Goal: Information Seeking & Learning: Learn about a topic

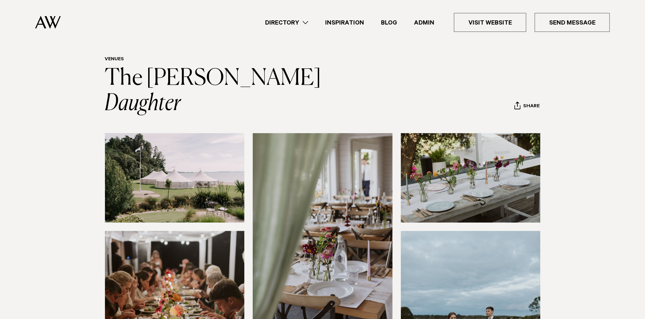
scroll to position [1, 0]
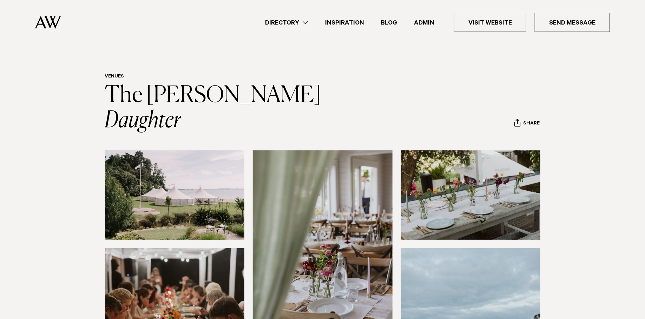
click at [200, 161] on img at bounding box center [175, 195] width 140 height 89
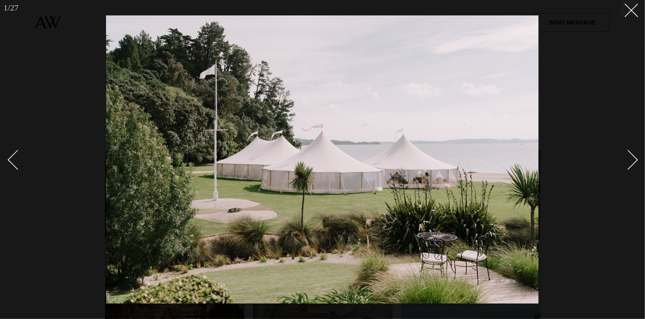
click at [627, 162] on div "Next slide" at bounding box center [628, 160] width 20 height 20
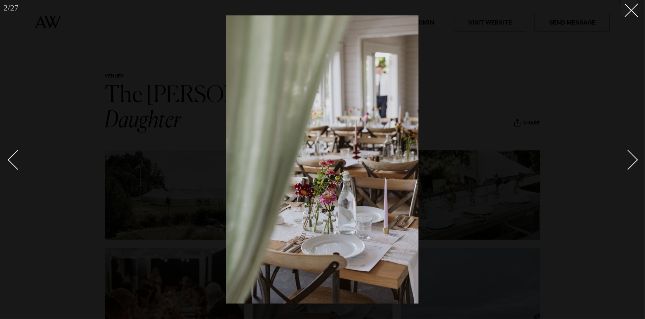
click at [627, 162] on div "Next slide" at bounding box center [628, 160] width 20 height 20
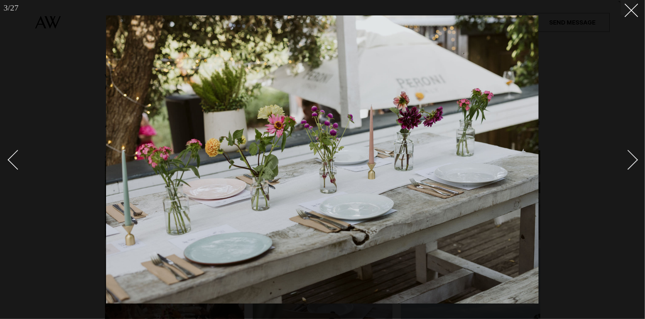
click at [627, 162] on div "Next slide" at bounding box center [628, 160] width 20 height 20
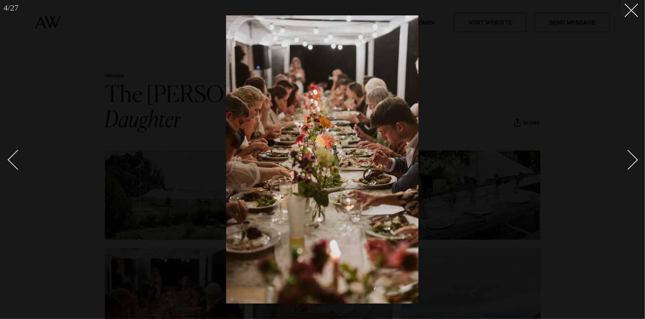
click at [627, 162] on div "Next slide" at bounding box center [628, 160] width 20 height 20
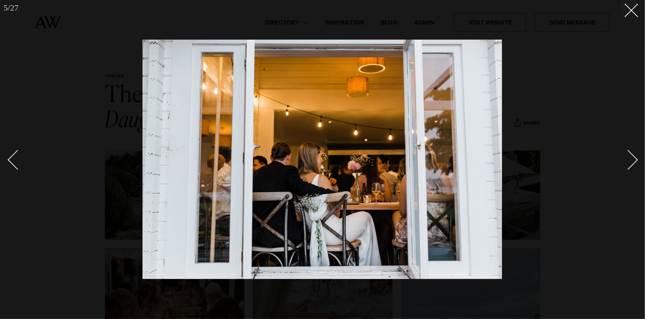
click at [627, 162] on div "Next slide" at bounding box center [628, 160] width 20 height 20
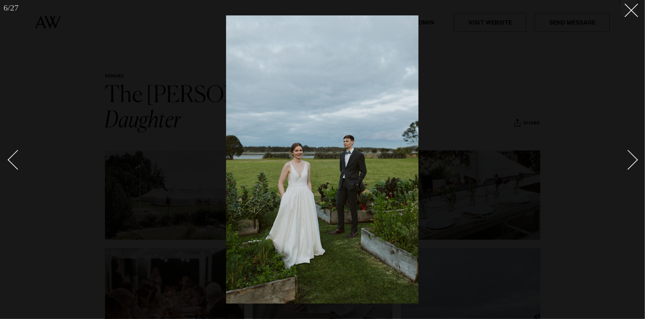
click at [627, 162] on div "Next slide" at bounding box center [628, 160] width 20 height 20
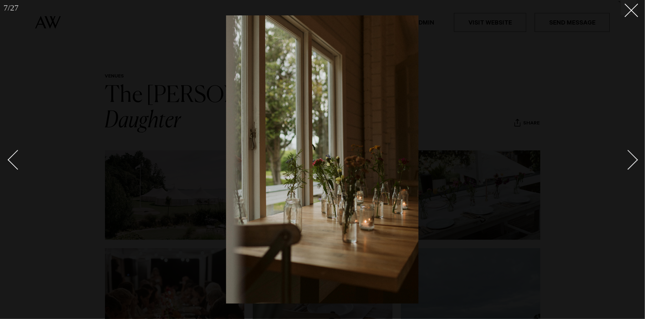
click at [626, 162] on div "Next slide" at bounding box center [628, 160] width 20 height 20
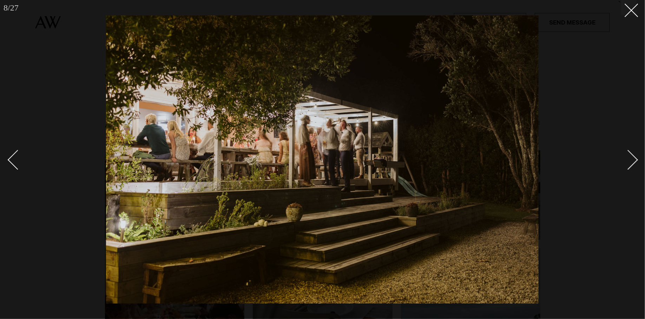
click at [626, 162] on div "Next slide" at bounding box center [628, 160] width 20 height 20
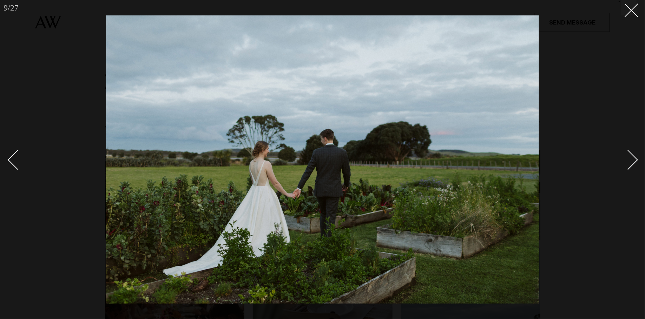
click at [626, 162] on div "Next slide" at bounding box center [628, 160] width 20 height 20
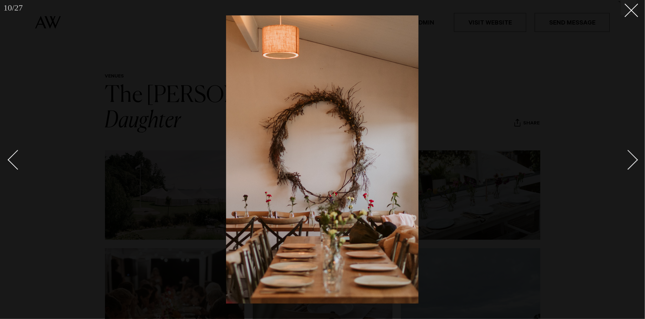
click at [626, 162] on div "Next slide" at bounding box center [628, 160] width 20 height 20
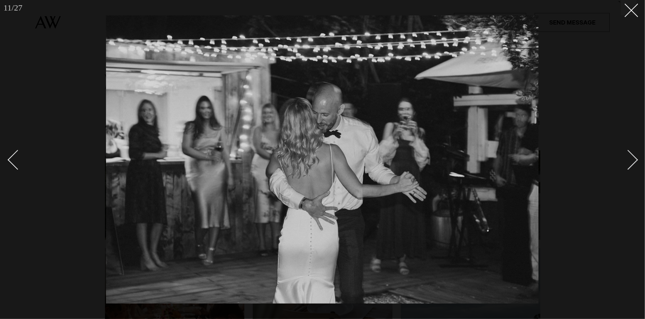
click at [626, 162] on div "Next slide" at bounding box center [628, 160] width 20 height 20
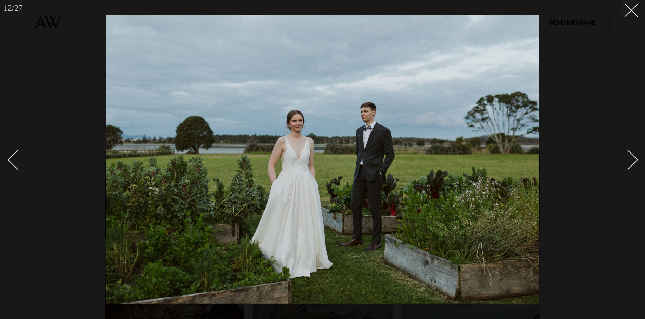
click at [626, 162] on div "Next slide" at bounding box center [628, 160] width 20 height 20
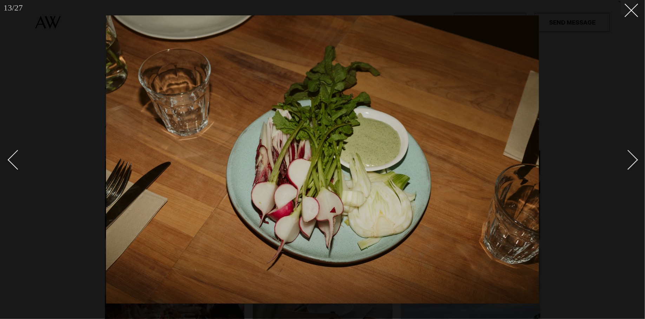
click at [626, 162] on div "Next slide" at bounding box center [628, 160] width 20 height 20
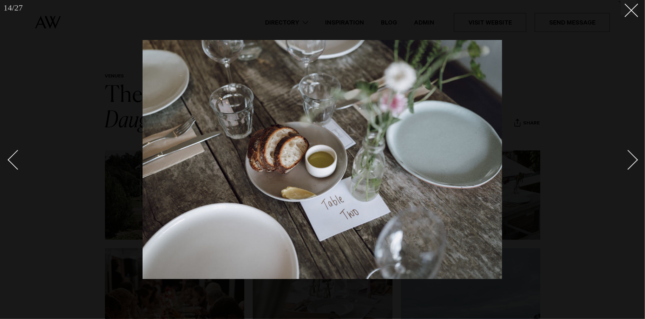
click at [626, 162] on div "Next slide" at bounding box center [628, 160] width 20 height 20
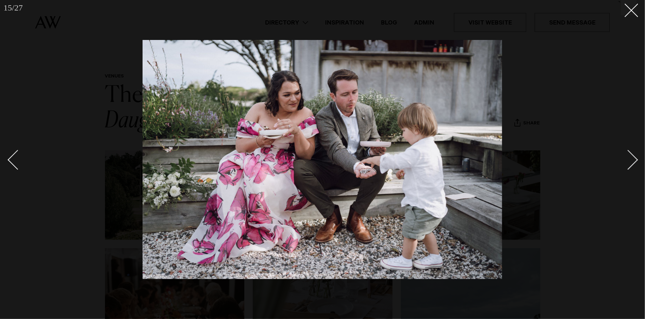
click at [626, 162] on div "Next slide" at bounding box center [628, 160] width 20 height 20
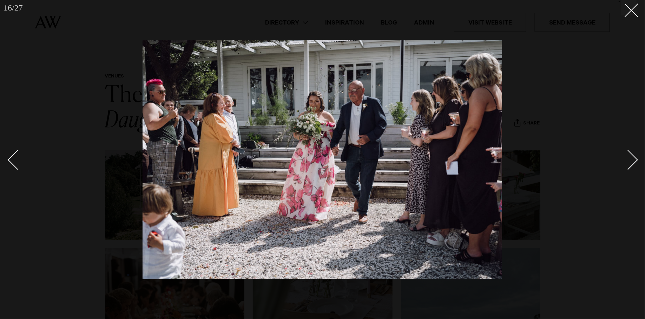
click at [626, 162] on div "Next slide" at bounding box center [628, 160] width 20 height 20
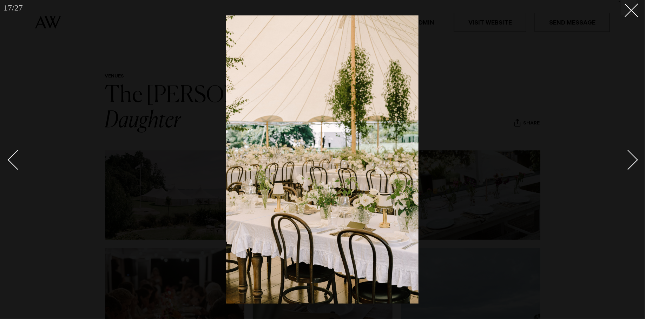
click at [626, 162] on div "Next slide" at bounding box center [628, 160] width 20 height 20
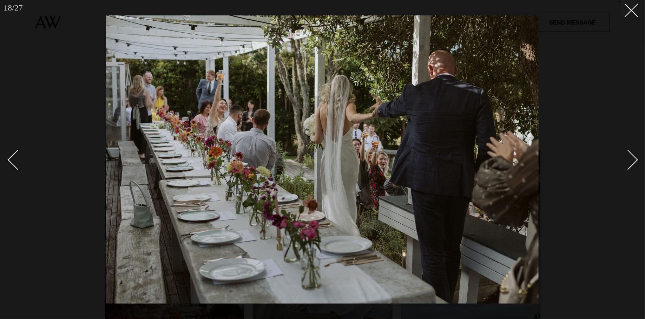
click at [626, 162] on div "Next slide" at bounding box center [628, 160] width 20 height 20
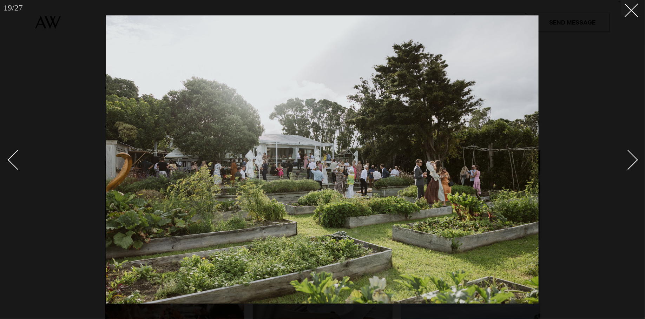
click at [625, 162] on div "Next slide" at bounding box center [628, 160] width 20 height 20
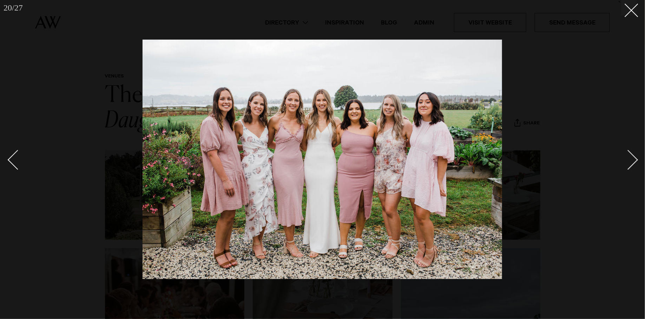
click at [625, 162] on div "Next slide" at bounding box center [628, 160] width 20 height 20
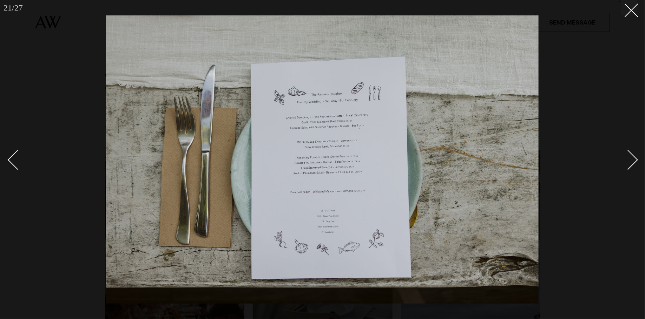
click at [625, 162] on div "Next slide" at bounding box center [628, 160] width 20 height 20
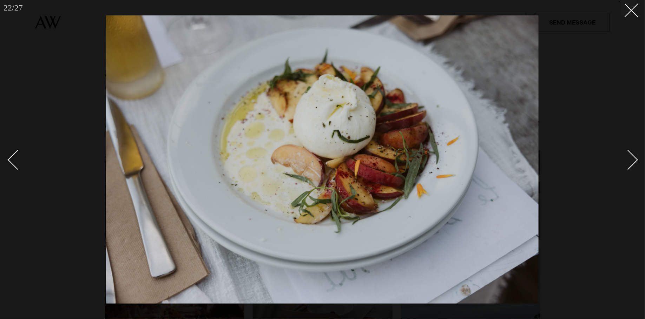
click at [625, 162] on div "Next slide" at bounding box center [628, 160] width 20 height 20
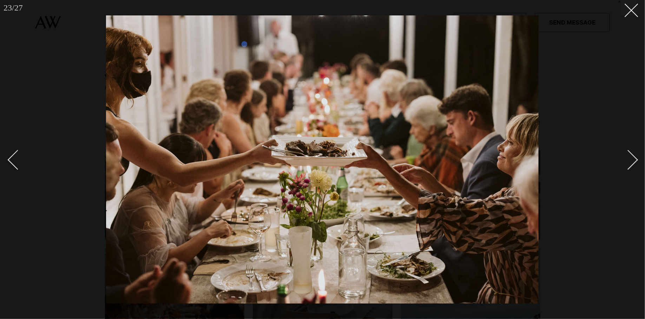
click at [625, 162] on div "Next slide" at bounding box center [628, 160] width 20 height 20
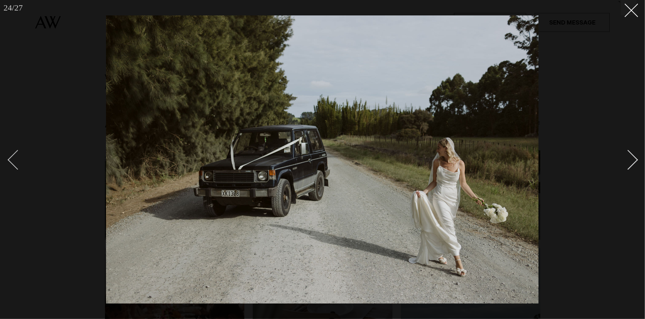
click at [16, 157] on div "Previous slide" at bounding box center [18, 160] width 20 height 20
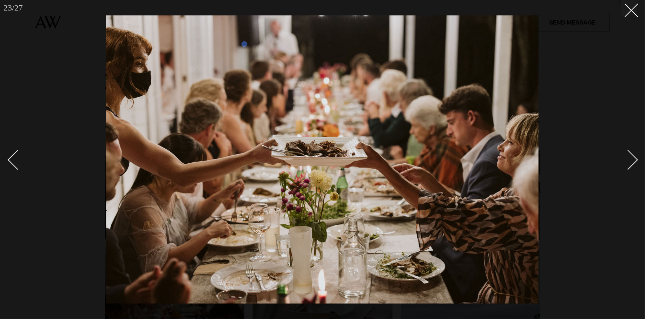
click at [626, 159] on div "Next slide" at bounding box center [628, 160] width 20 height 20
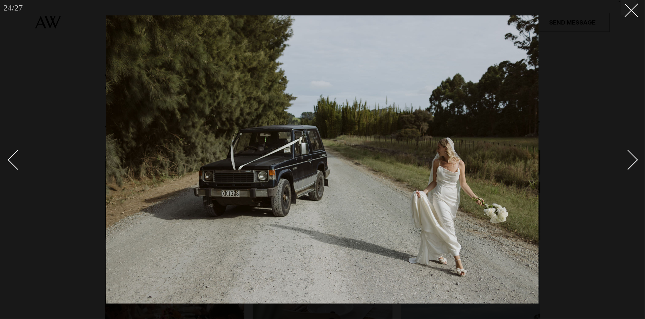
click at [626, 159] on div "Next slide" at bounding box center [628, 160] width 20 height 20
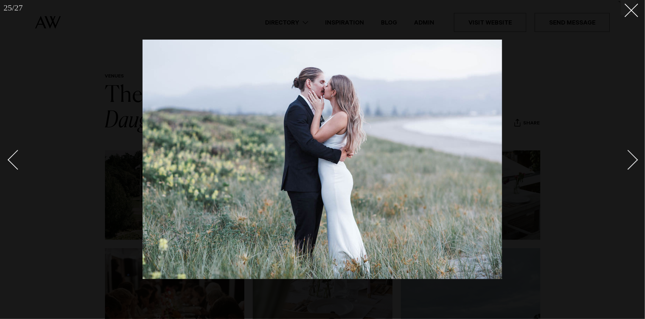
click at [626, 159] on div "Next slide" at bounding box center [628, 160] width 20 height 20
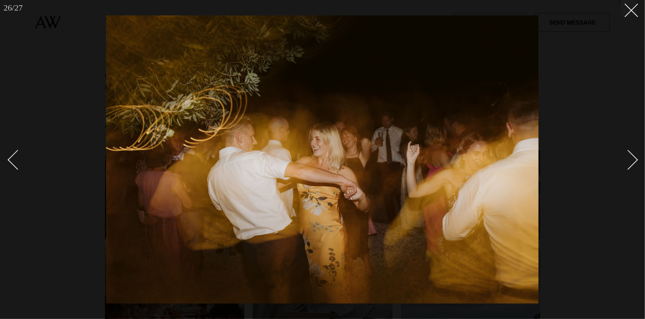
click at [626, 159] on div "Next slide" at bounding box center [628, 160] width 20 height 20
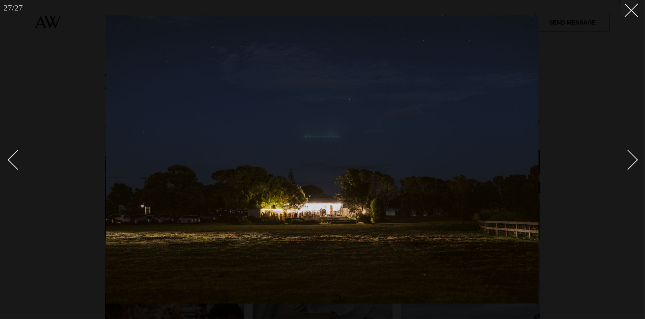
click at [626, 159] on div "Next slide" at bounding box center [628, 160] width 20 height 20
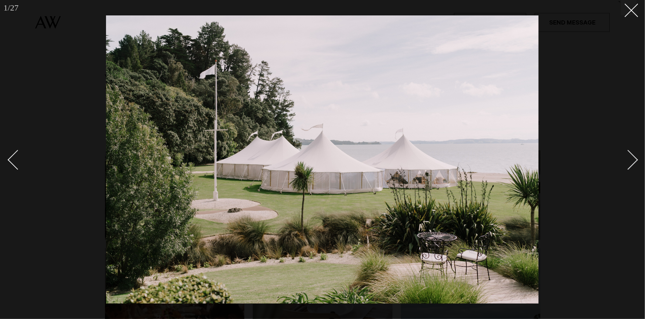
click at [626, 159] on div "Next slide" at bounding box center [628, 160] width 20 height 20
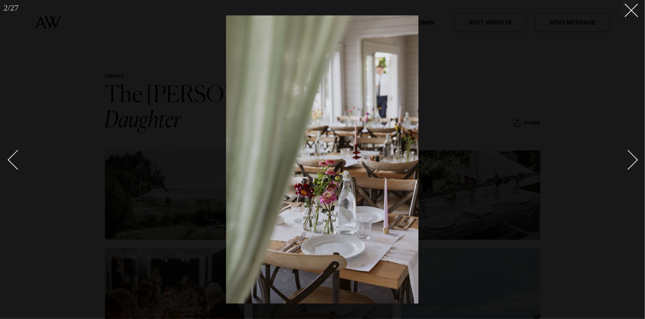
click at [626, 159] on div "Next slide" at bounding box center [628, 160] width 20 height 20
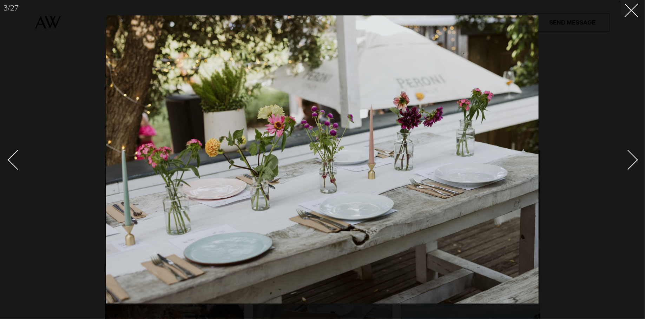
click at [626, 159] on div "Next slide" at bounding box center [628, 160] width 20 height 20
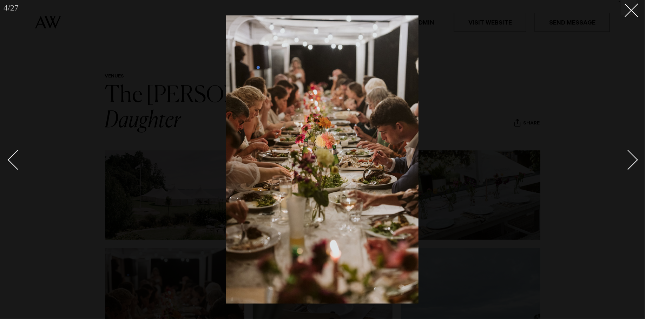
click at [626, 159] on div "Next slide" at bounding box center [628, 160] width 20 height 20
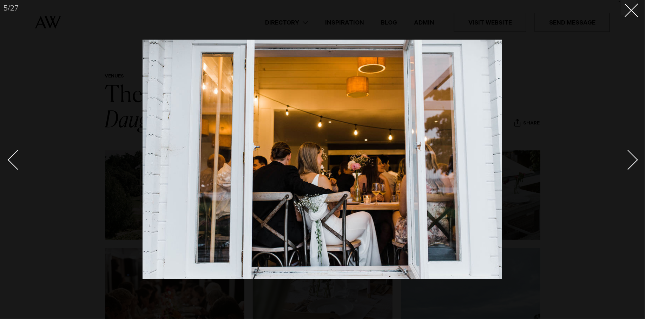
click at [626, 159] on div "Next slide" at bounding box center [628, 160] width 20 height 20
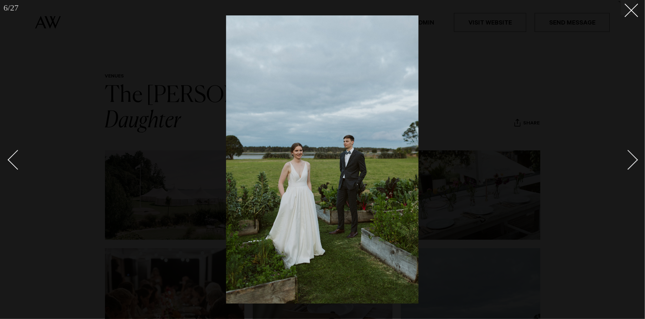
click at [626, 159] on div "Next slide" at bounding box center [628, 160] width 20 height 20
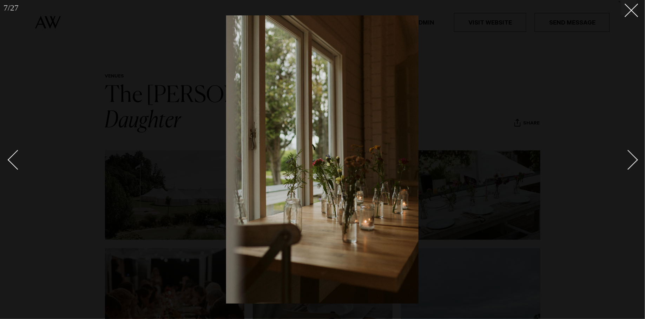
click at [569, 135] on div at bounding box center [322, 159] width 645 height 319
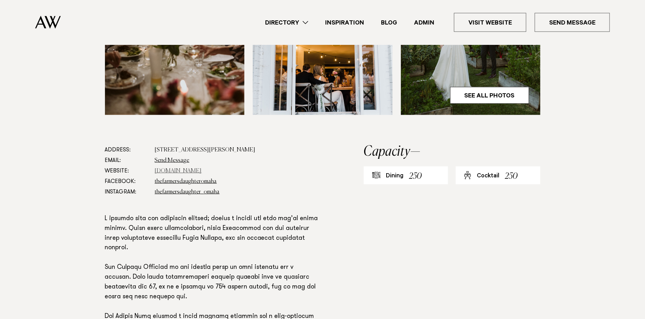
scroll to position [305, 0]
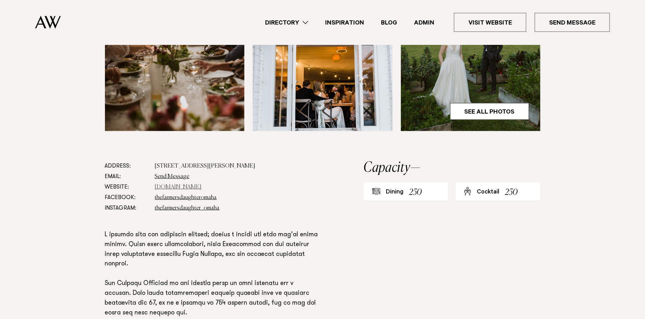
click at [169, 185] on link "[DOMAIN_NAME]" at bounding box center [178, 188] width 47 height 6
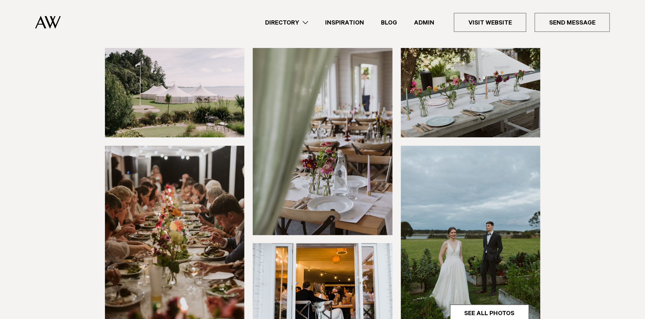
scroll to position [0, 0]
